Goal: Task Accomplishment & Management: Manage account settings

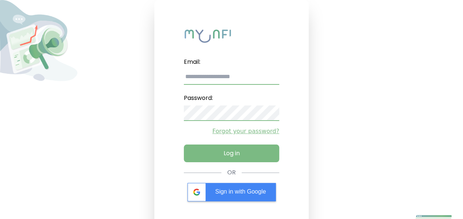
click at [234, 80] on input "email" at bounding box center [231, 76] width 95 height 15
type input "**********"
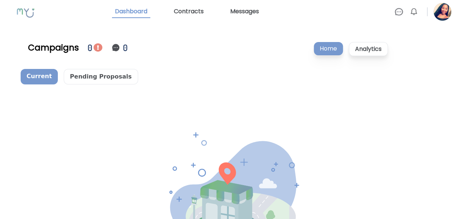
click at [97, 46] on img at bounding box center [98, 47] width 9 height 9
click at [87, 75] on p "Pending Proposals" at bounding box center [101, 76] width 74 height 15
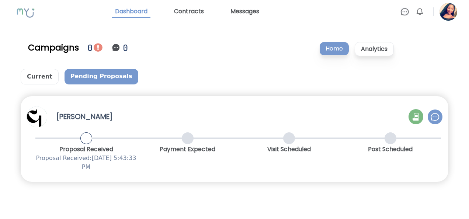
click at [435, 117] on img at bounding box center [434, 116] width 9 height 9
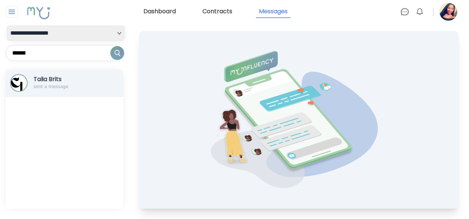
click at [69, 77] on h3 "Talia Brits" at bounding box center [61, 79] width 54 height 9
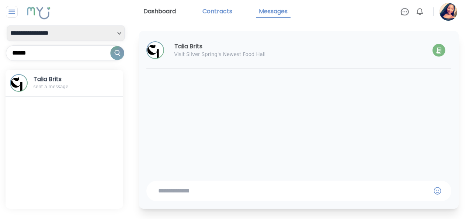
click at [215, 11] on link "Contracts" at bounding box center [217, 12] width 36 height 13
